Goal: Find specific page/section

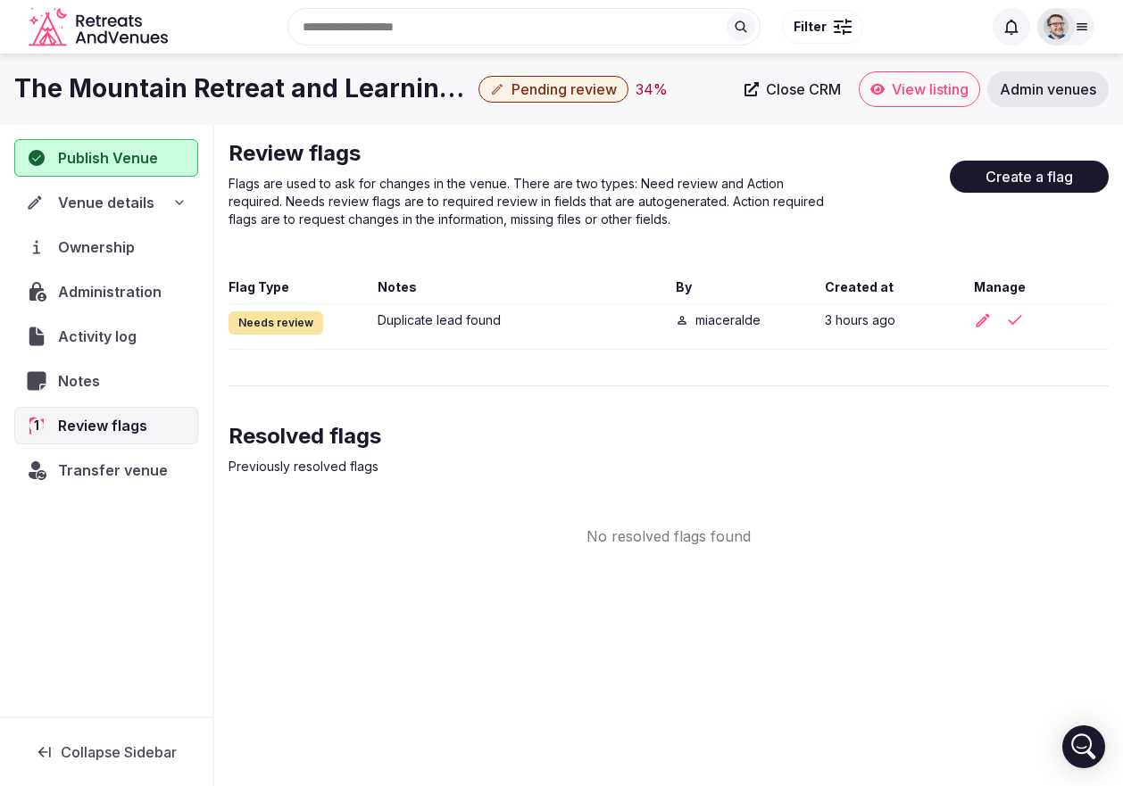
click at [366, 542] on div "No resolved flags found" at bounding box center [668, 536] width 880 height 21
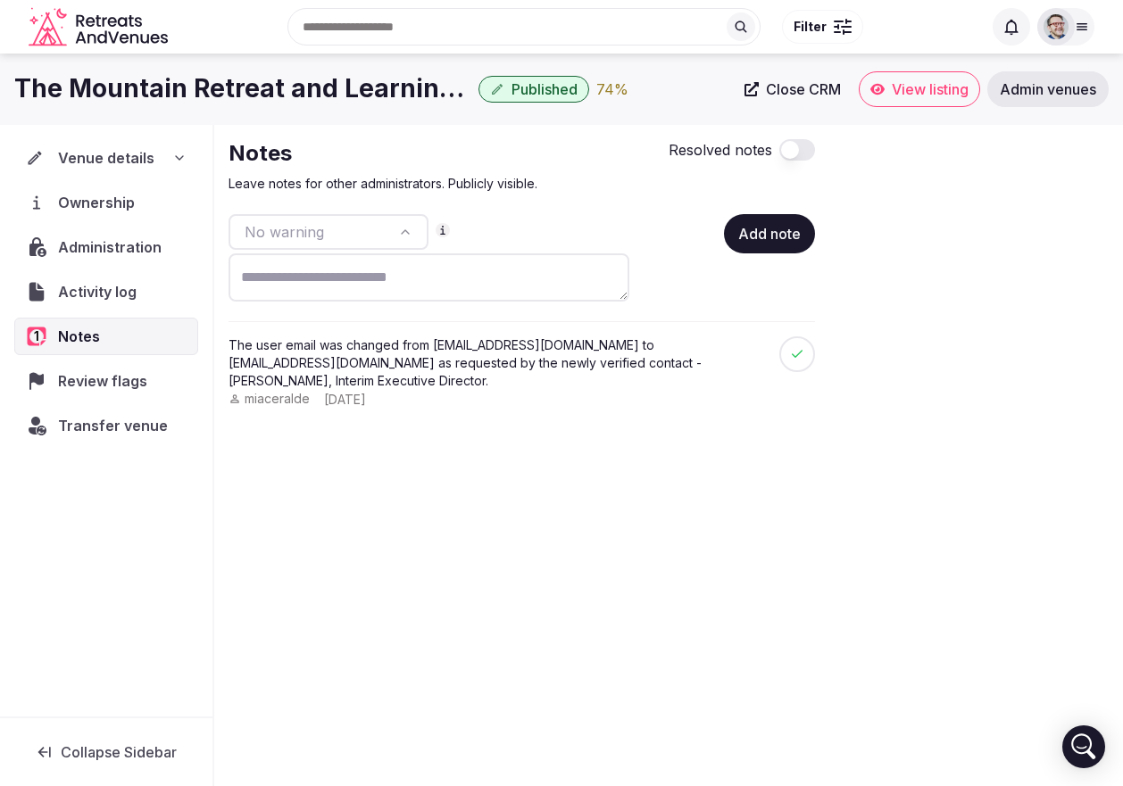
click at [696, 561] on div "**********" at bounding box center [561, 415] width 1123 height 722
